Goal: Information Seeking & Learning: Check status

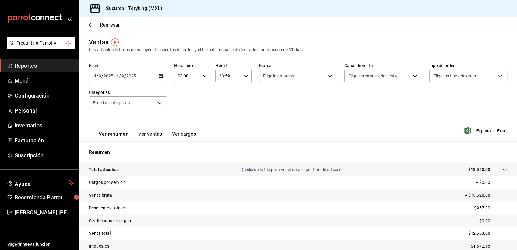
click at [42, 65] on span "Reportes" at bounding box center [44, 65] width 59 height 8
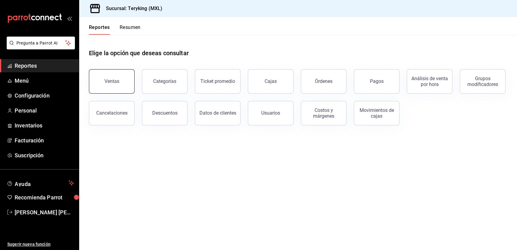
click at [112, 84] on button "Ventas" at bounding box center [112, 81] width 46 height 24
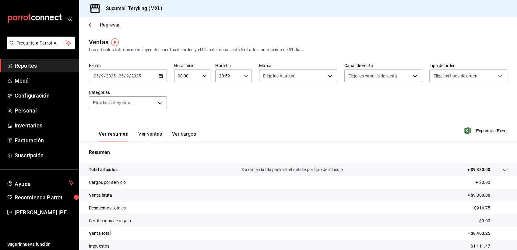
click at [106, 25] on span "Regresar" at bounding box center [110, 25] width 20 height 6
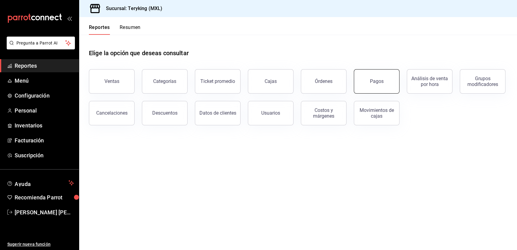
click at [380, 85] on button "Pagos" at bounding box center [377, 81] width 46 height 24
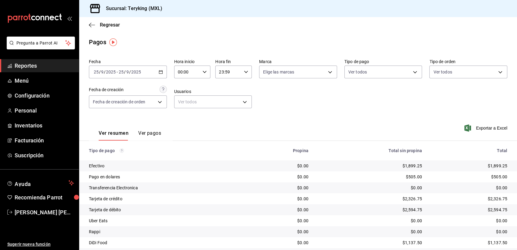
click at [34, 67] on span "Reportes" at bounding box center [44, 65] width 59 height 8
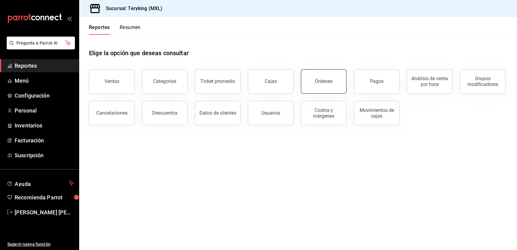
click at [331, 82] on div "Órdenes" at bounding box center [324, 81] width 18 height 6
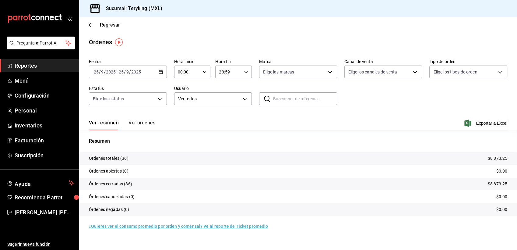
click at [139, 124] on button "Ver órdenes" at bounding box center [141, 125] width 27 height 10
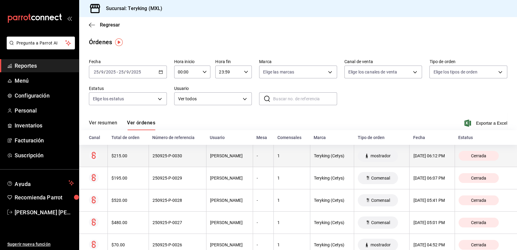
click at [206, 155] on th "[PERSON_NAME]" at bounding box center [229, 156] width 47 height 22
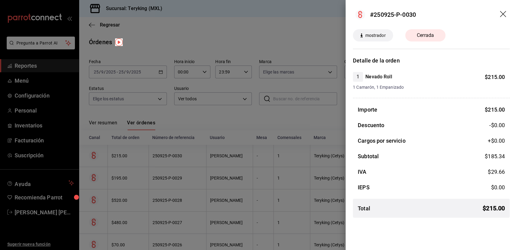
click at [232, 121] on div at bounding box center [258, 125] width 517 height 250
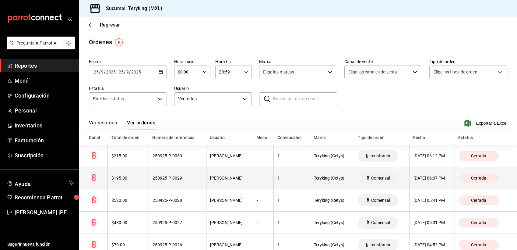
click at [206, 184] on th "[PERSON_NAME]" at bounding box center [229, 178] width 47 height 22
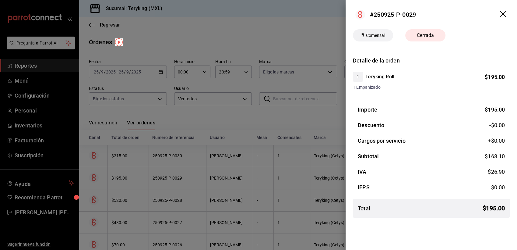
click at [237, 118] on div at bounding box center [258, 125] width 517 height 250
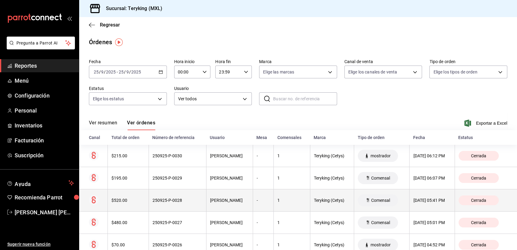
click at [198, 201] on div "250925-P-0028" at bounding box center [178, 200] width 50 height 5
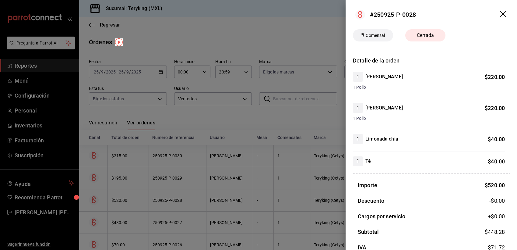
click at [272, 33] on div at bounding box center [258, 125] width 517 height 250
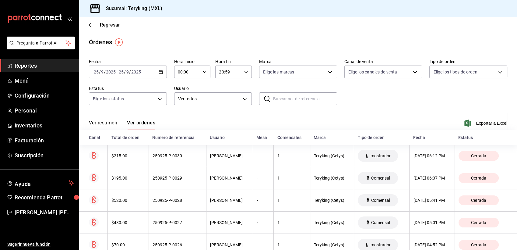
click at [32, 65] on span "Reportes" at bounding box center [44, 65] width 59 height 8
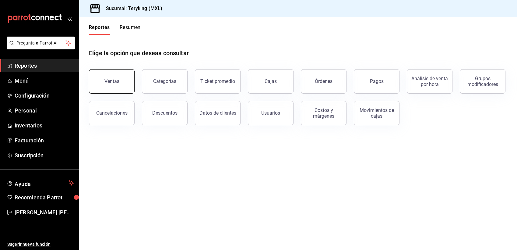
click at [111, 76] on button "Ventas" at bounding box center [112, 81] width 46 height 24
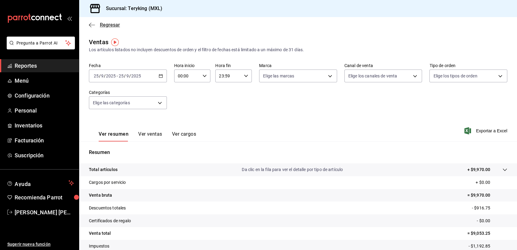
click at [112, 25] on span "Regresar" at bounding box center [110, 25] width 20 height 6
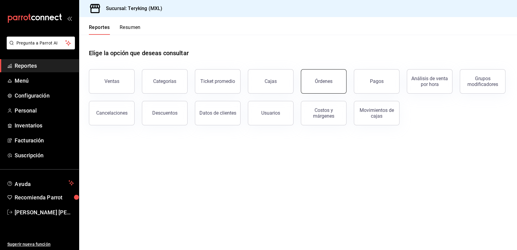
click at [330, 79] on div "Órdenes" at bounding box center [324, 81] width 18 height 6
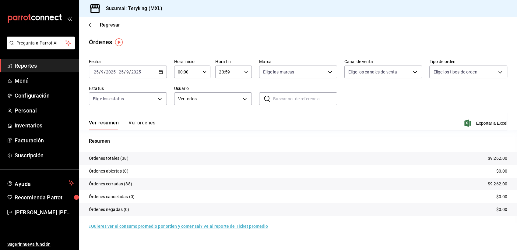
click at [146, 123] on button "Ver órdenes" at bounding box center [141, 125] width 27 height 10
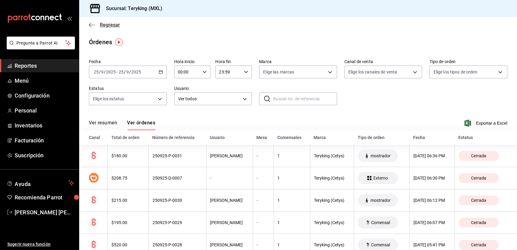
click at [112, 24] on span "Regresar" at bounding box center [110, 25] width 20 height 6
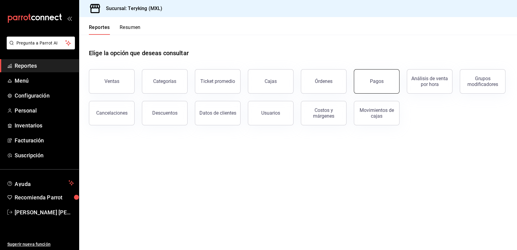
click at [366, 81] on button "Pagos" at bounding box center [377, 81] width 46 height 24
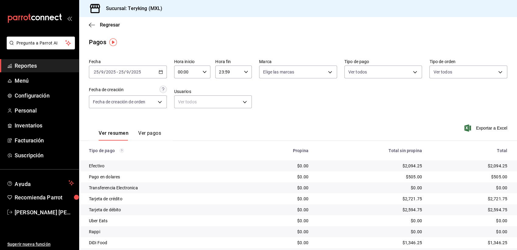
click at [22, 67] on span "Reportes" at bounding box center [44, 65] width 59 height 8
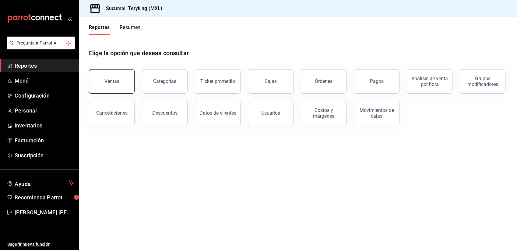
click at [111, 80] on div "Ventas" at bounding box center [111, 81] width 15 height 6
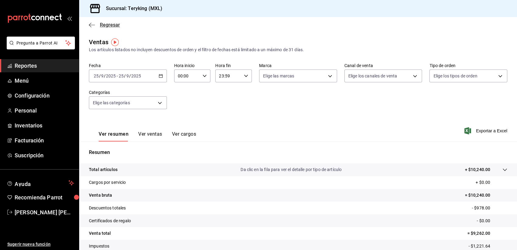
click at [114, 25] on span "Regresar" at bounding box center [110, 25] width 20 height 6
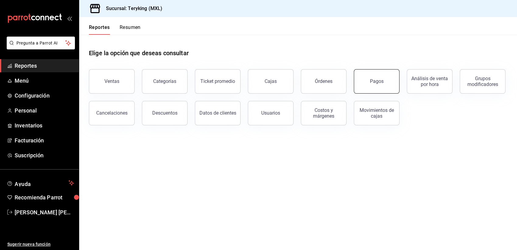
click at [378, 84] on button "Pagos" at bounding box center [377, 81] width 46 height 24
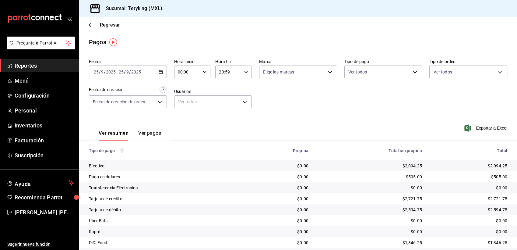
click at [40, 61] on span "Reportes" at bounding box center [44, 65] width 59 height 8
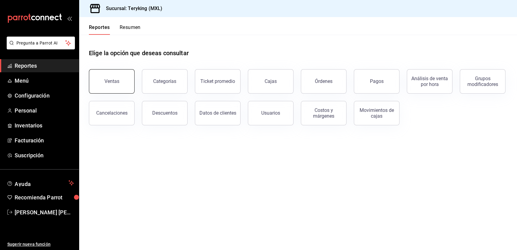
click at [115, 82] on div "Ventas" at bounding box center [111, 81] width 15 height 6
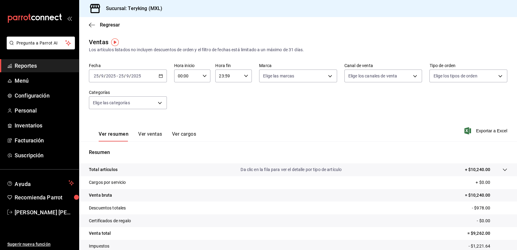
click at [30, 69] on span "Reportes" at bounding box center [44, 65] width 59 height 8
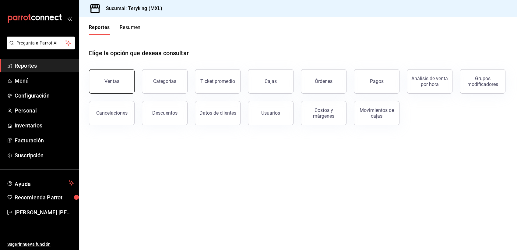
click at [122, 79] on button "Ventas" at bounding box center [112, 81] width 46 height 24
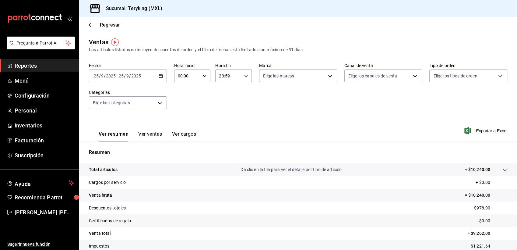
click at [36, 65] on span "Reportes" at bounding box center [44, 65] width 59 height 8
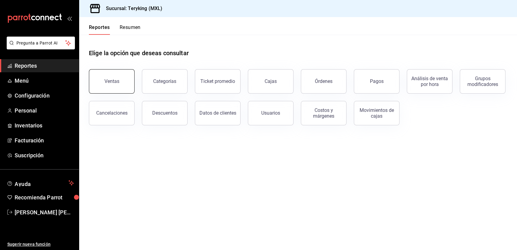
click at [112, 84] on button "Ventas" at bounding box center [112, 81] width 46 height 24
